Goal: Navigation & Orientation: Find specific page/section

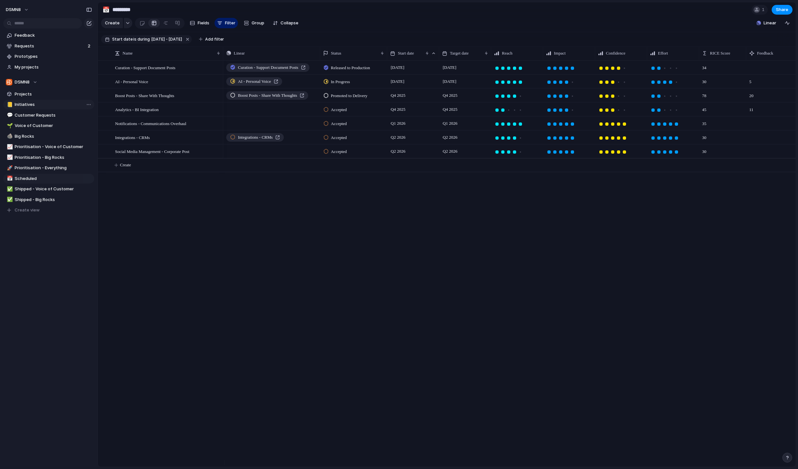
click at [36, 101] on link "📒 Initiatives" at bounding box center [48, 105] width 91 height 10
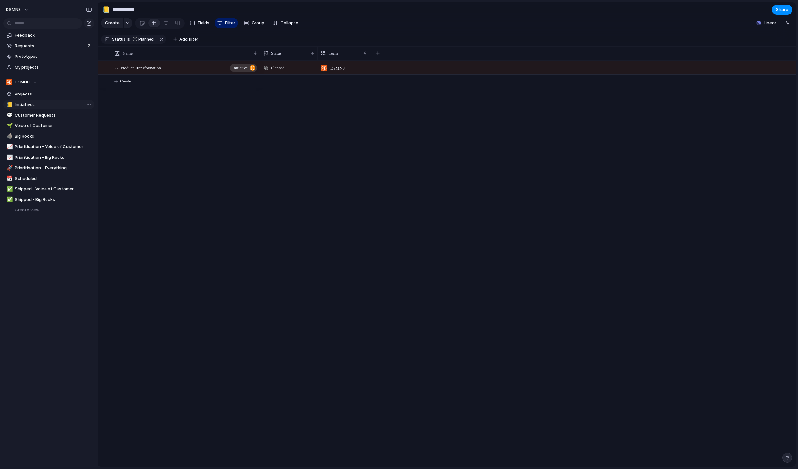
type input "**********"
click at [36, 95] on span "Projects" at bounding box center [53, 94] width 77 height 7
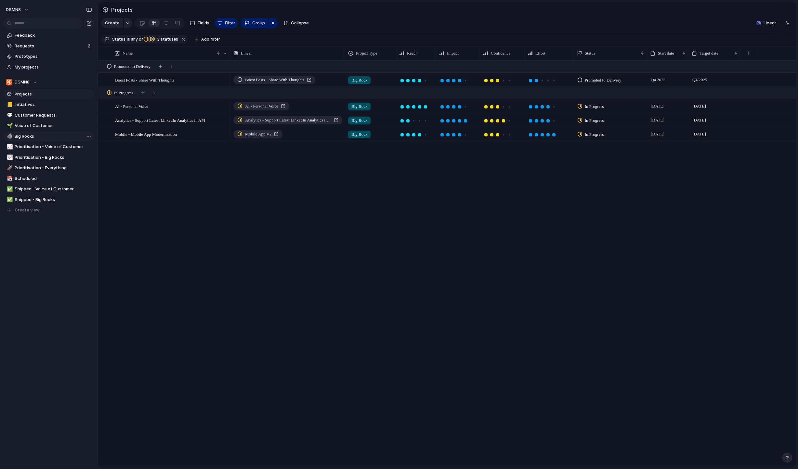
click at [37, 135] on span "Big Rocks" at bounding box center [53, 136] width 77 height 7
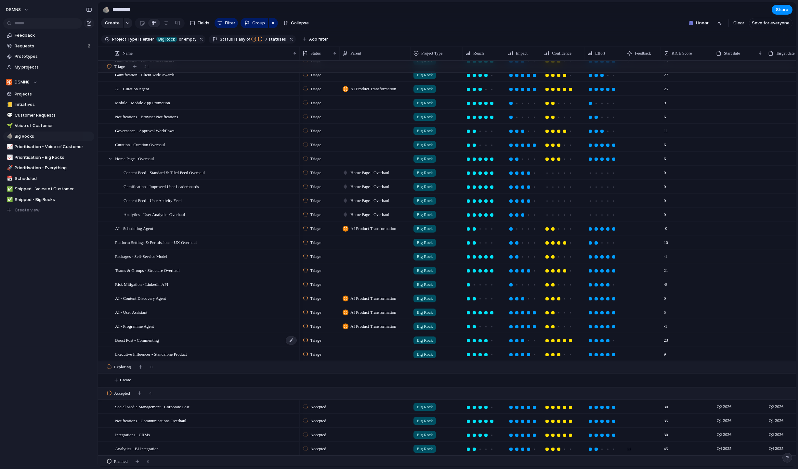
scroll to position [22, 0]
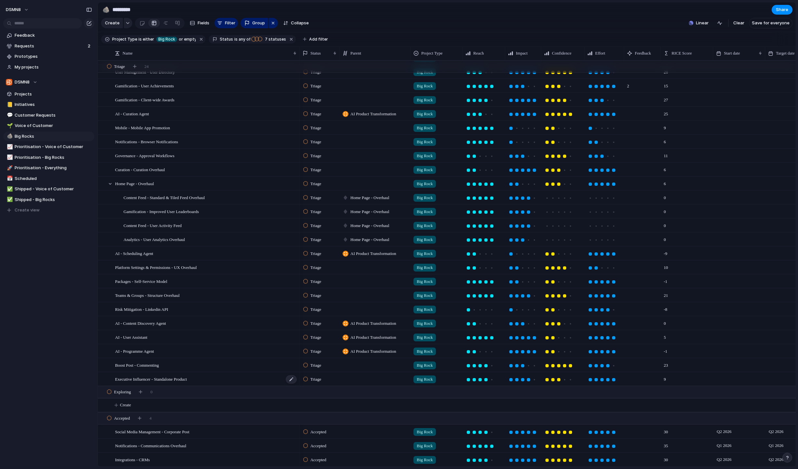
click at [177, 383] on span "Executive Influencer - Standalone Product" at bounding box center [151, 378] width 72 height 7
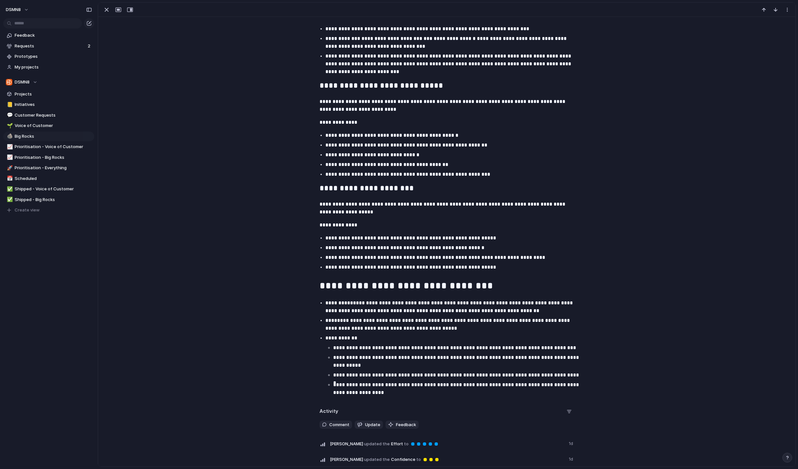
scroll to position [384, 0]
